Goal: Task Accomplishment & Management: Manage account settings

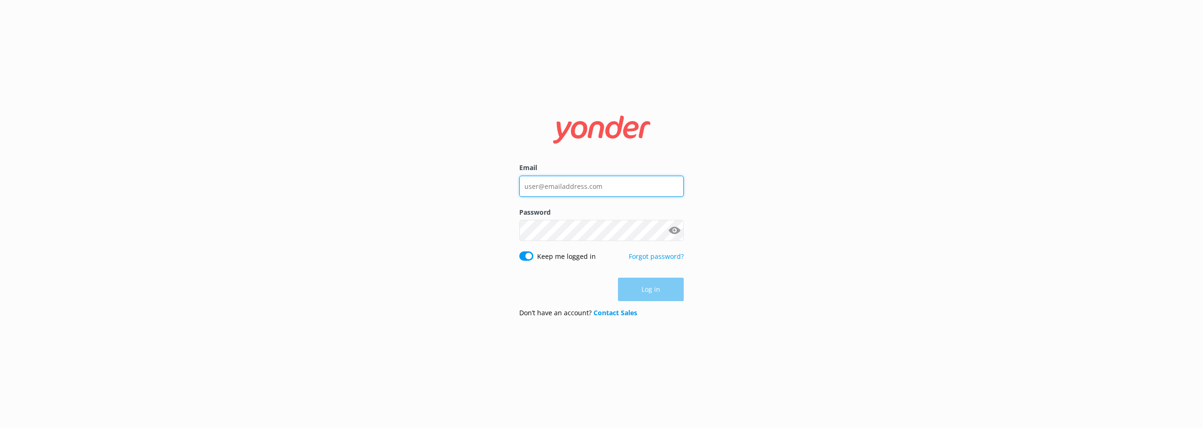
click at [633, 192] on input "Email" at bounding box center [601, 186] width 164 height 21
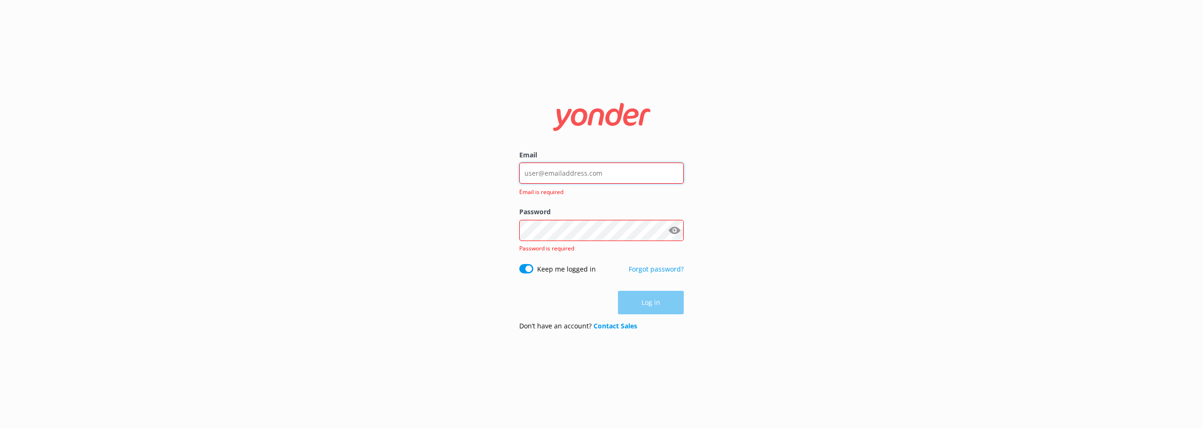
click at [609, 173] on input "Email" at bounding box center [601, 173] width 164 height 21
type input "[EMAIL_ADDRESS][DOMAIN_NAME]"
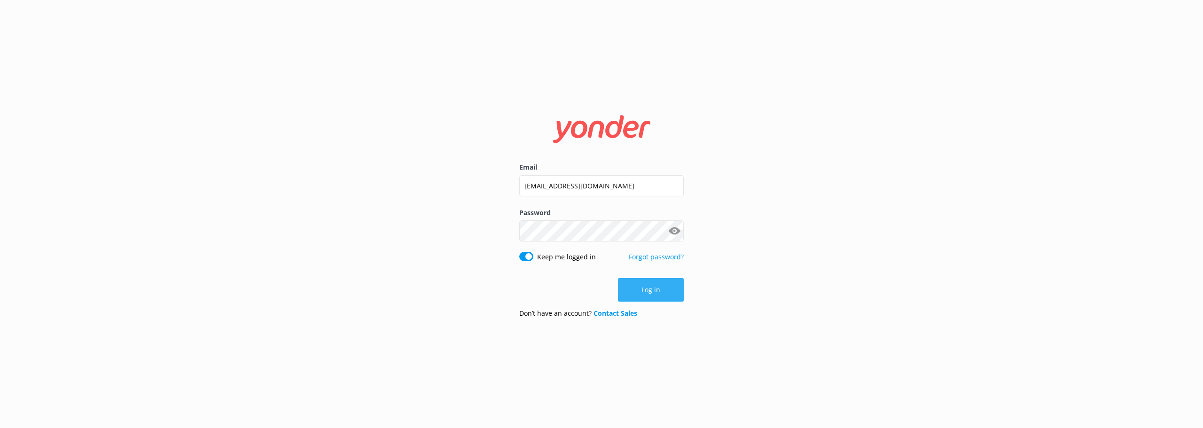
click at [643, 291] on button "Log in" at bounding box center [651, 289] width 66 height 23
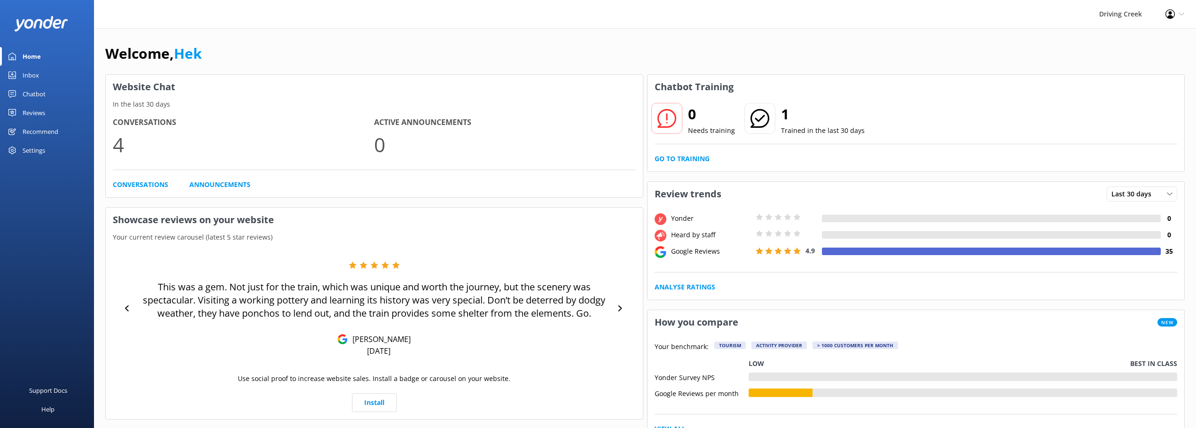
click at [28, 150] on div "Settings" at bounding box center [34, 150] width 23 height 19
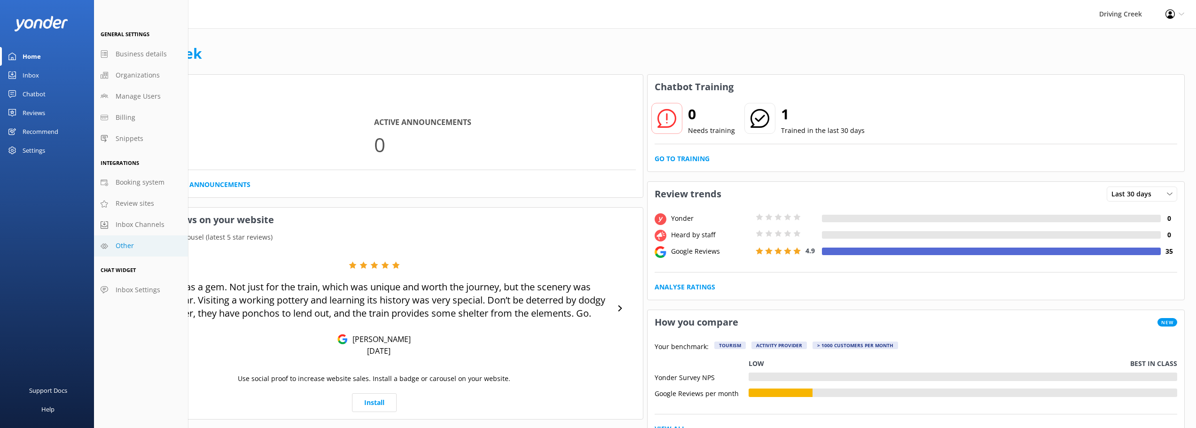
click at [127, 250] on span "Other" at bounding box center [125, 246] width 18 height 10
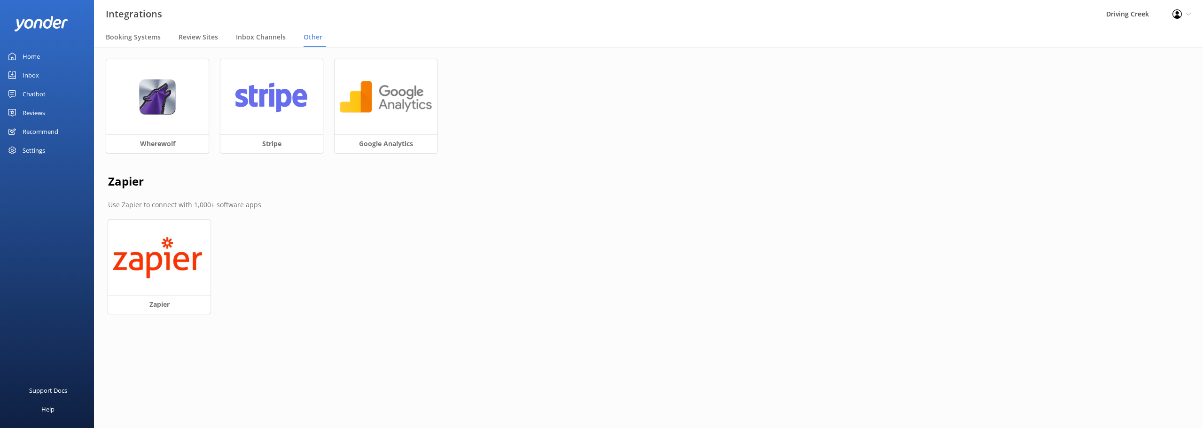
click at [33, 94] on div "Chatbot" at bounding box center [34, 94] width 23 height 19
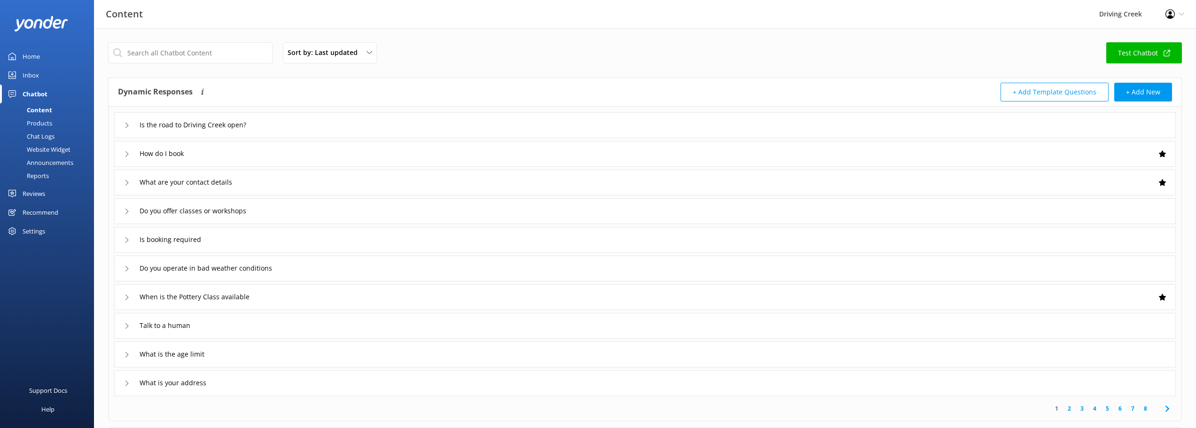
click at [47, 153] on div "Website Widget" at bounding box center [38, 149] width 65 height 13
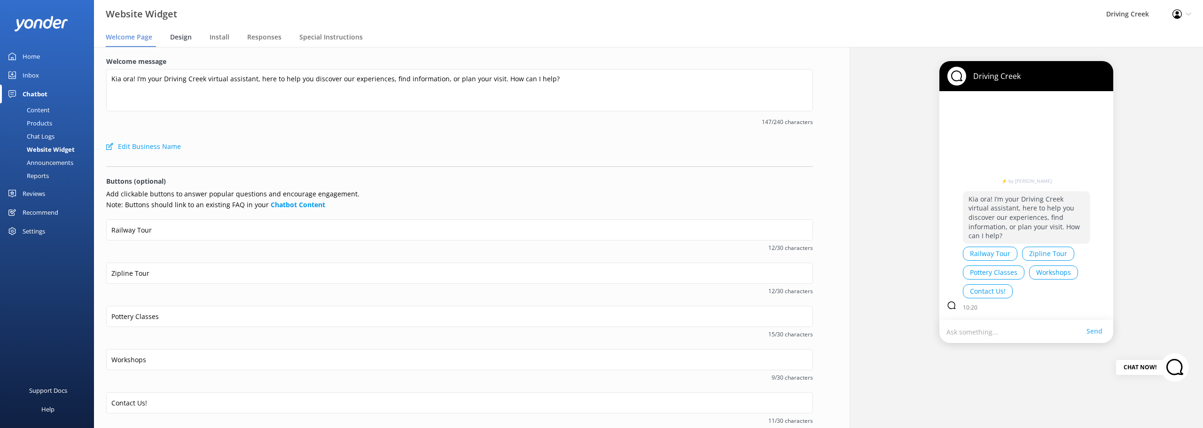
click at [186, 39] on span "Design" at bounding box center [181, 36] width 22 height 9
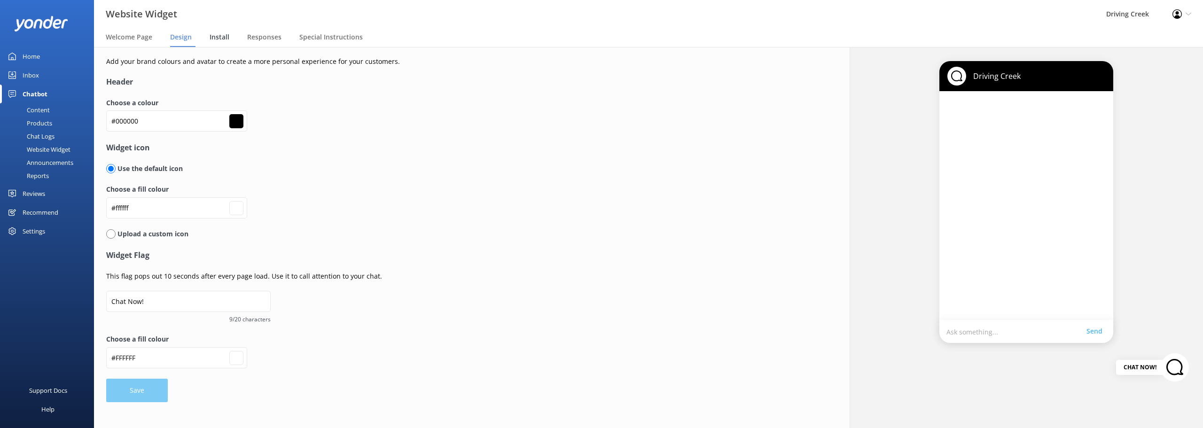
click at [215, 36] on span "Install" at bounding box center [220, 36] width 20 height 9
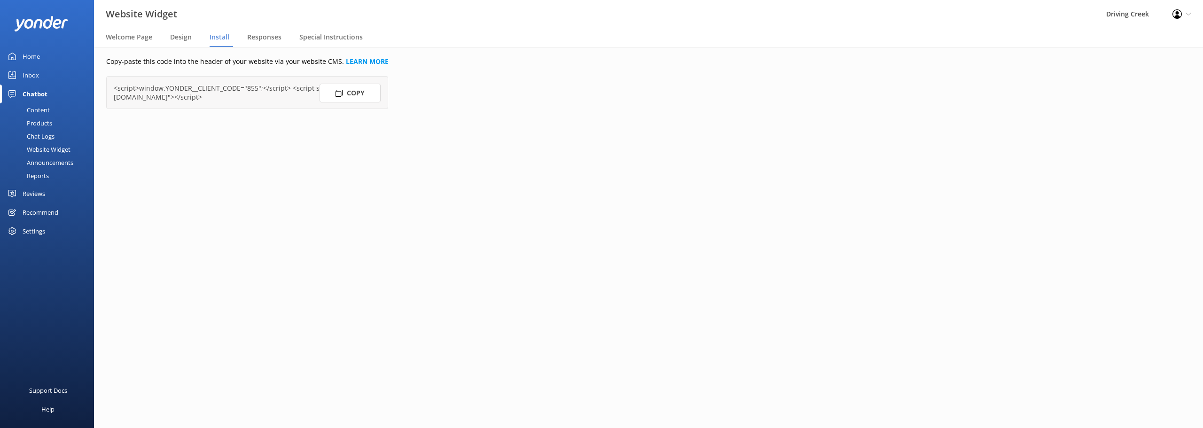
click at [347, 93] on button "Copy" at bounding box center [350, 93] width 61 height 19
click at [174, 32] on span "Design" at bounding box center [181, 36] width 22 height 9
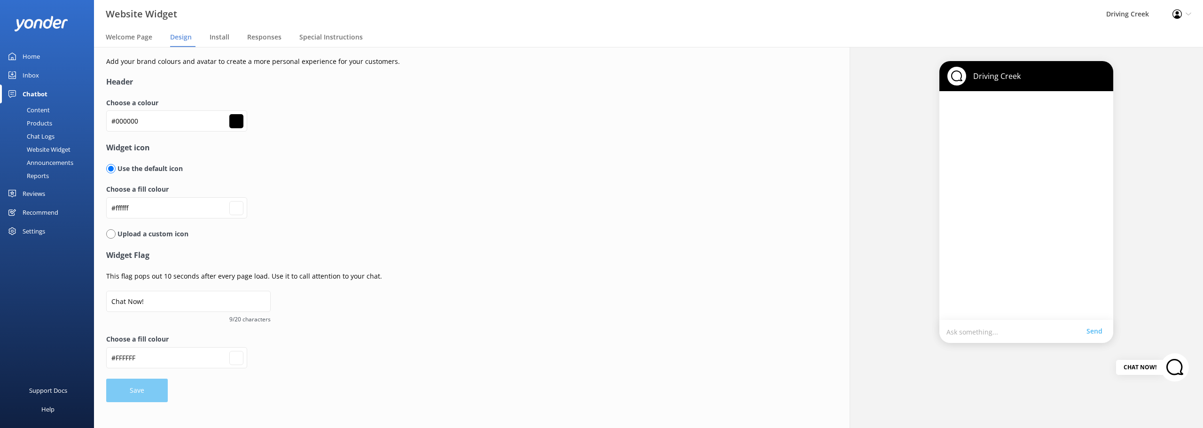
click at [153, 231] on p "Upload a custom icon" at bounding box center [152, 234] width 73 height 10
click at [110, 234] on input "radio" at bounding box center [110, 233] width 9 height 9
radio input "true"
radio input "false"
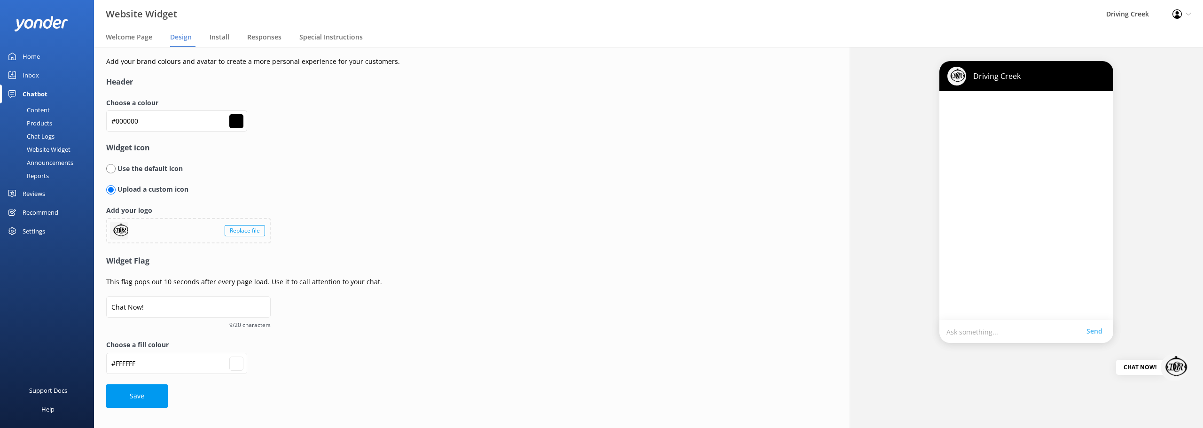
click at [249, 232] on div "Replace file" at bounding box center [245, 230] width 40 height 11
type input "#ffffff"
